Goal: Find specific page/section: Find specific page/section

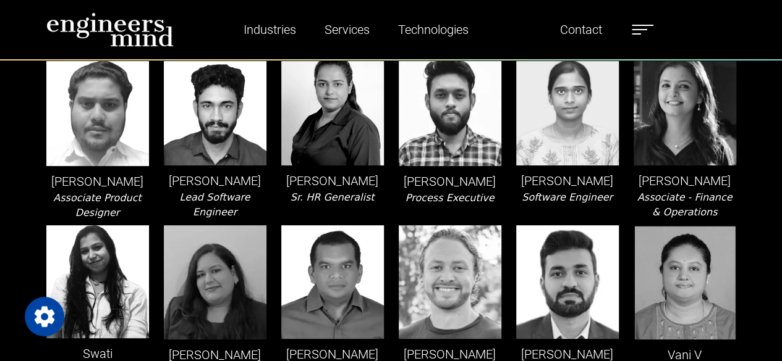
scroll to position [2410, 0]
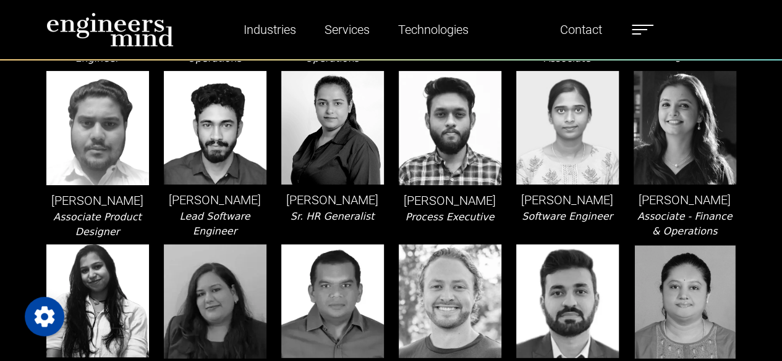
click at [6, 28] on nav "Industries Financial Services Healthcare Manufacturing Services Digital Transfo…" at bounding box center [391, 30] width 782 height 61
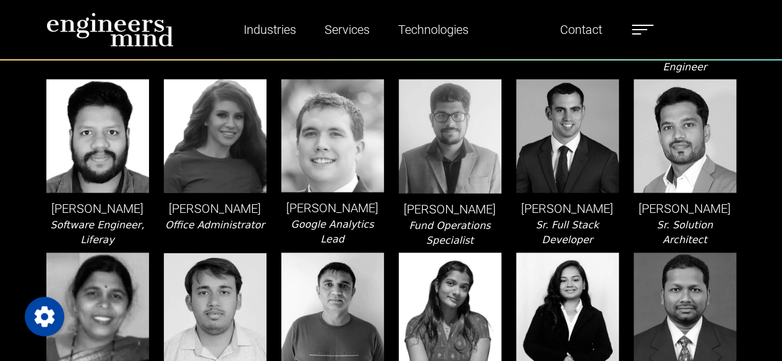
scroll to position [1112, 0]
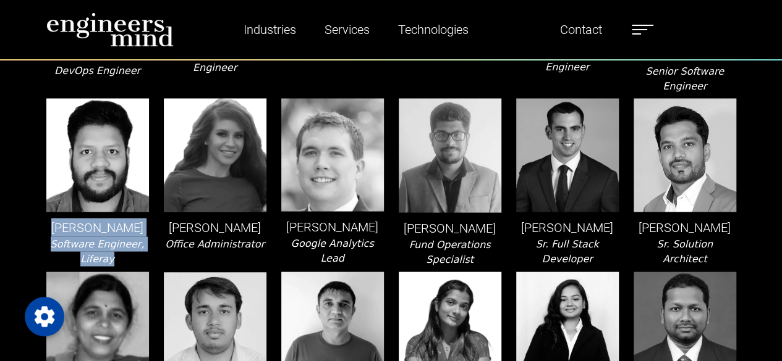
drag, startPoint x: 50, startPoint y: 224, endPoint x: 135, endPoint y: 263, distance: 93.7
click at [135, 263] on div "[PERSON_NAME] Software Engineer, Liferay" at bounding box center [97, 182] width 117 height 169
